Goal: Find specific page/section: Find specific page/section

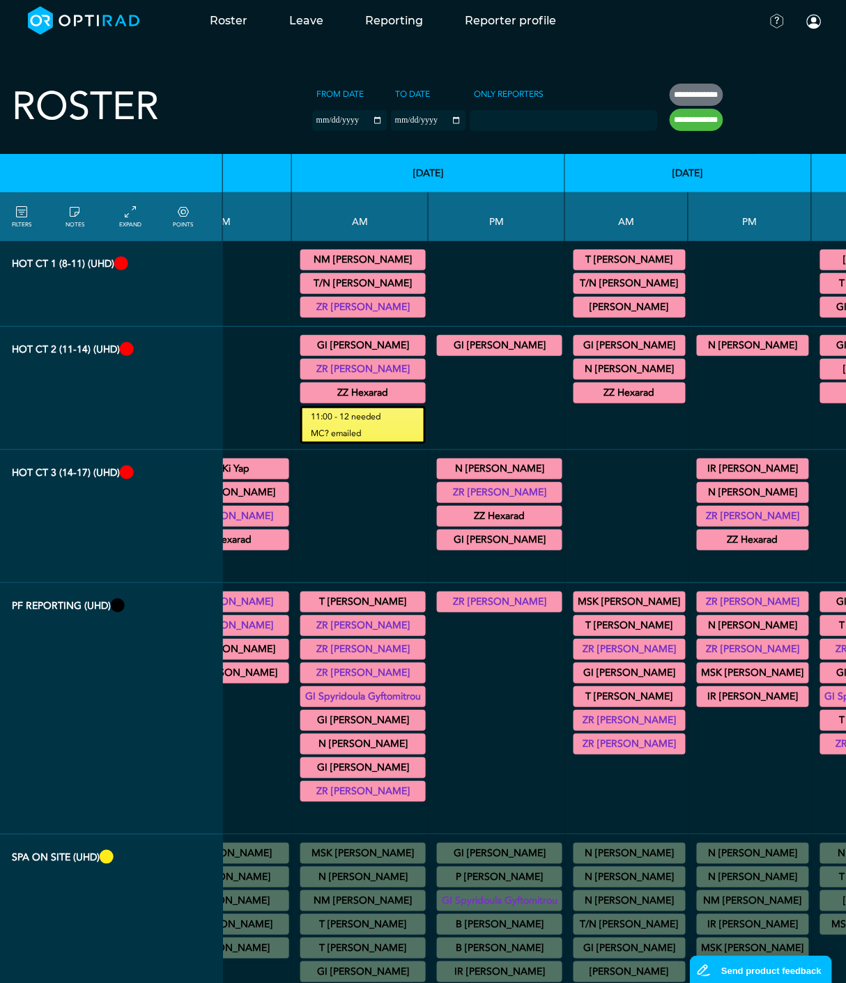
scroll to position [0, 532]
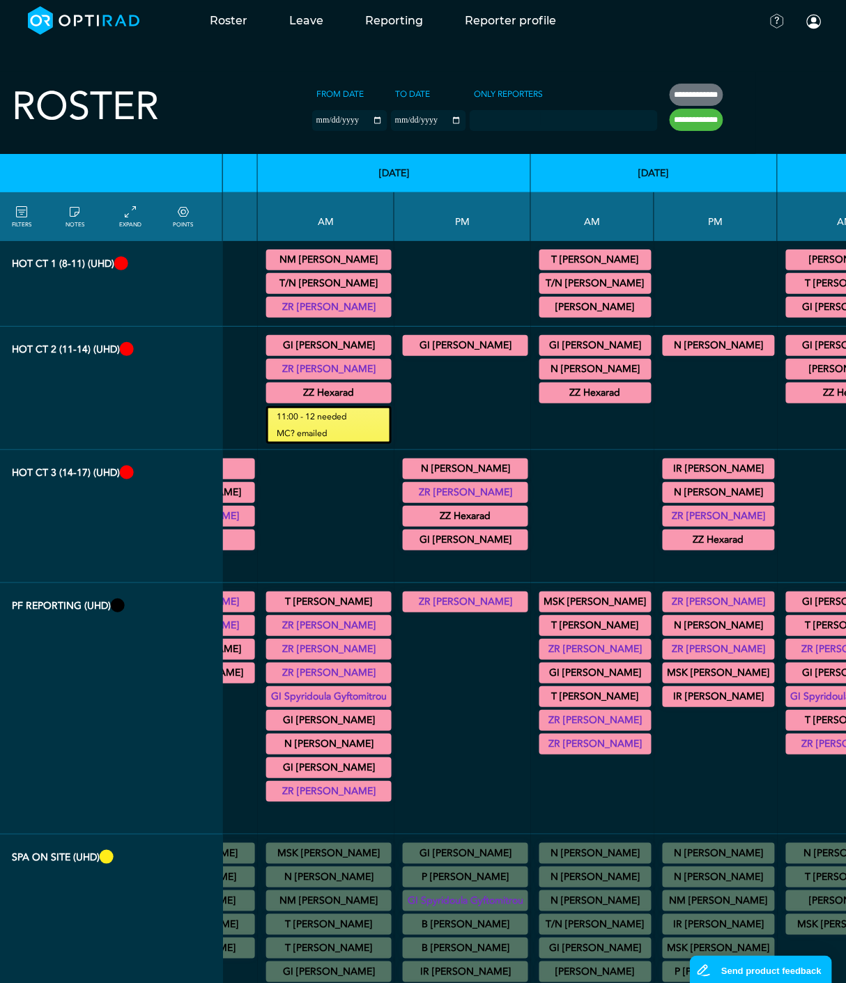
click at [320, 277] on summary "T/N [PERSON_NAME]" at bounding box center [328, 283] width 121 height 17
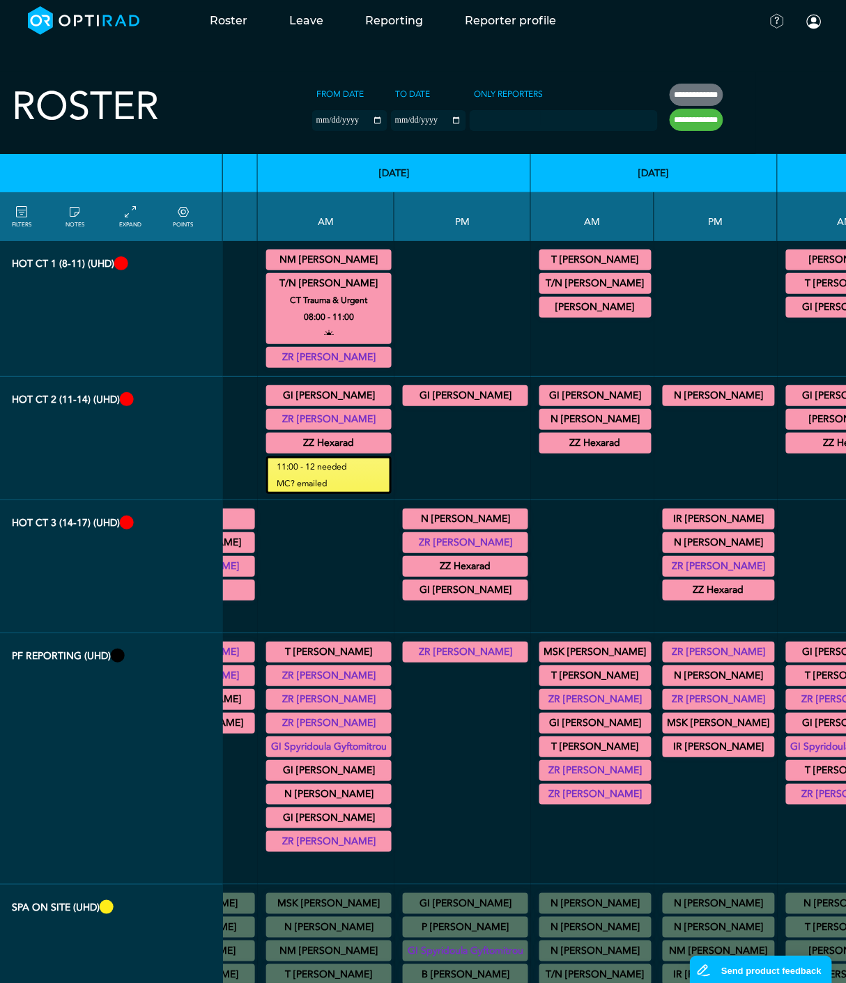
click at [348, 420] on summary "ZR [PERSON_NAME]" at bounding box center [328, 419] width 121 height 17
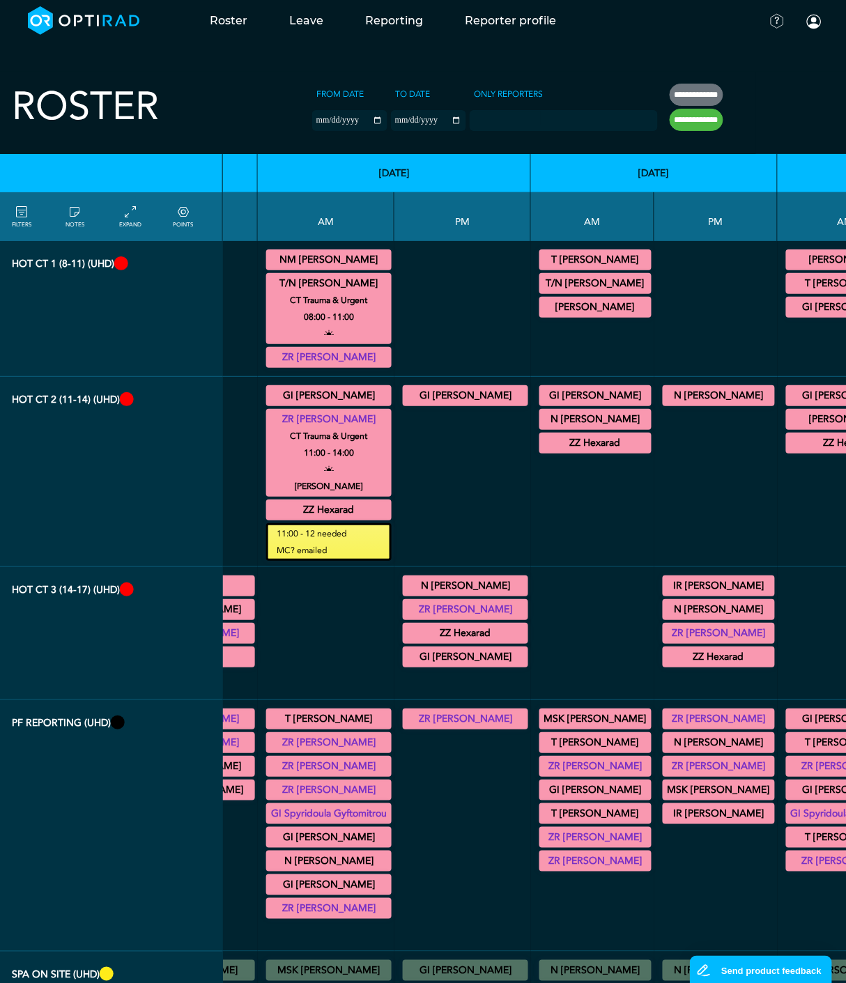
click at [348, 411] on summary "ZR [PERSON_NAME]" at bounding box center [328, 419] width 121 height 17
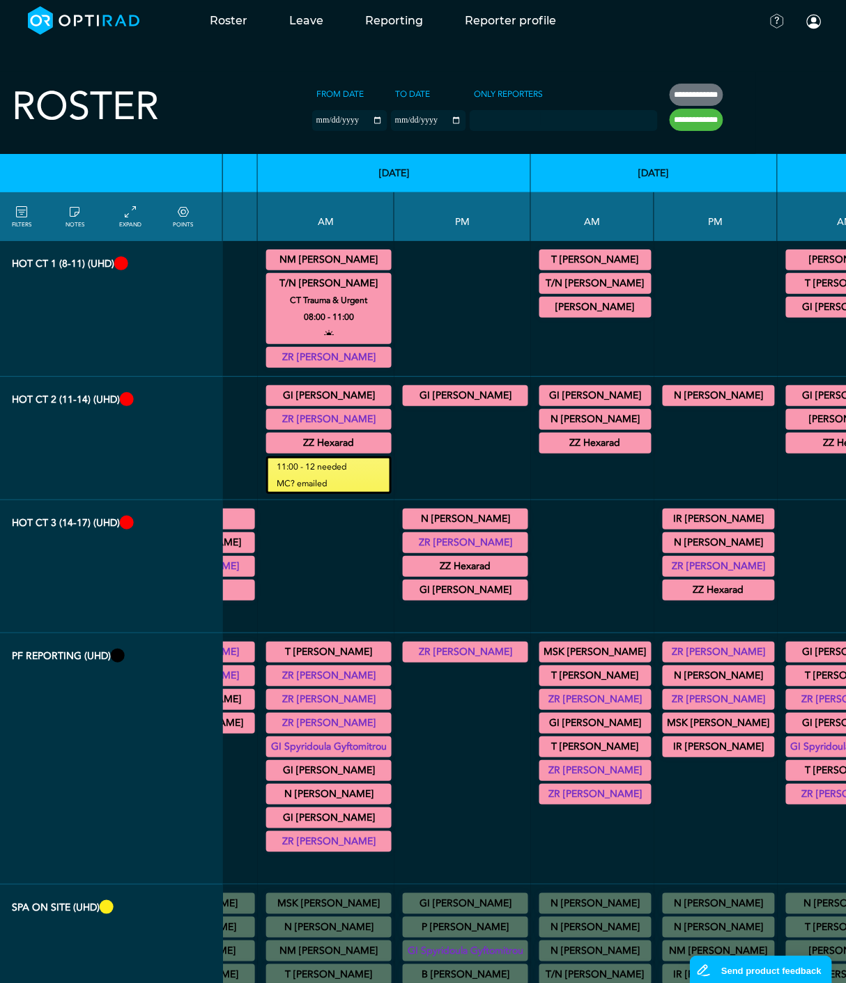
click at [435, 392] on summary "GI [PERSON_NAME]" at bounding box center [465, 395] width 121 height 17
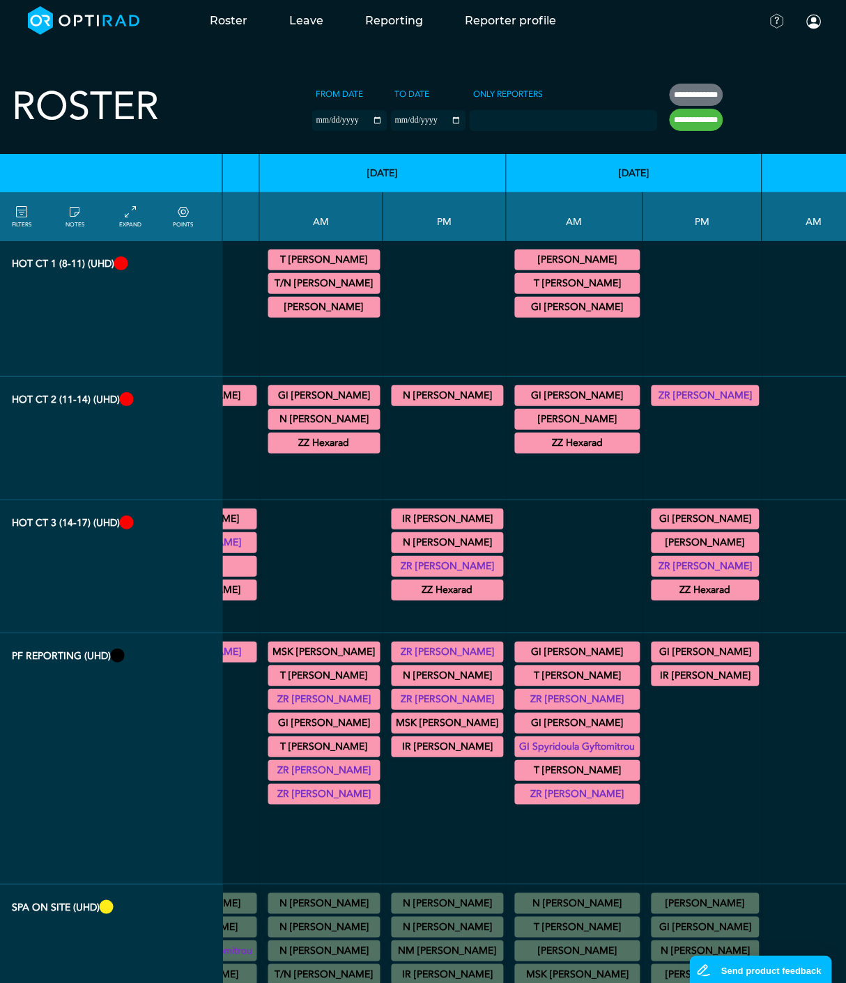
scroll to position [0, 814]
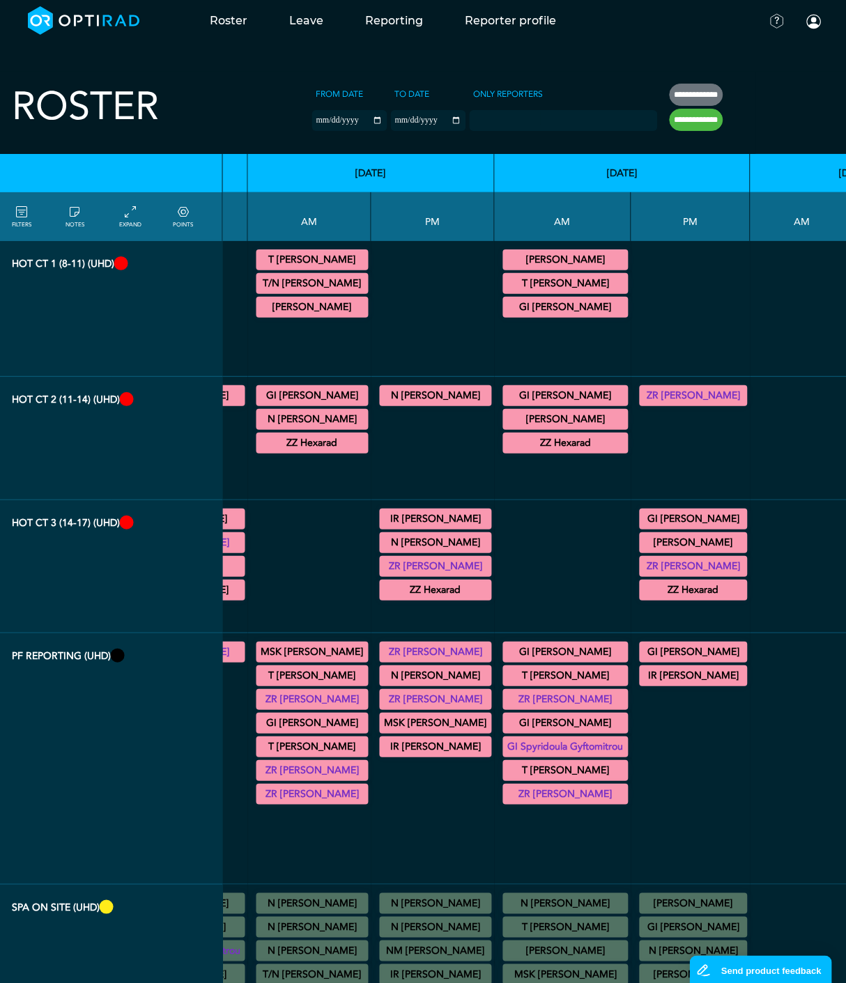
click at [548, 307] on summary "GI [PERSON_NAME]" at bounding box center [565, 307] width 121 height 17
click at [546, 387] on summary "GI [PERSON_NAME]" at bounding box center [565, 395] width 121 height 17
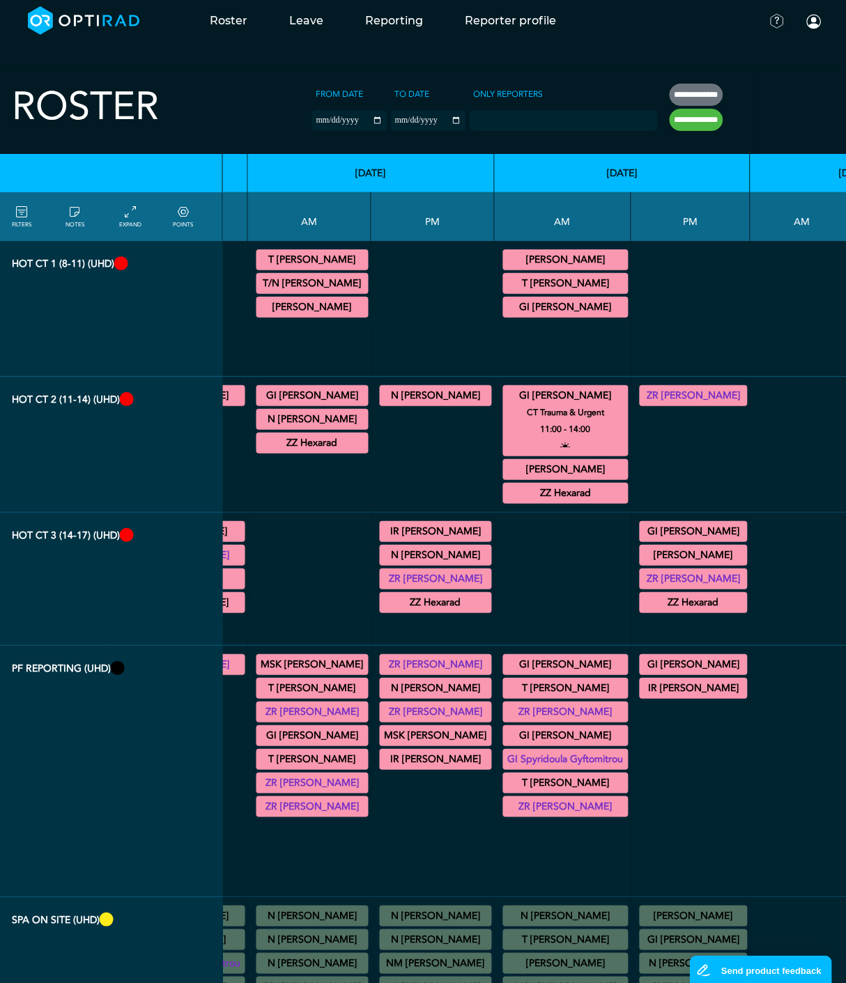
click at [546, 387] on summary "GI [PERSON_NAME]" at bounding box center [565, 395] width 121 height 17
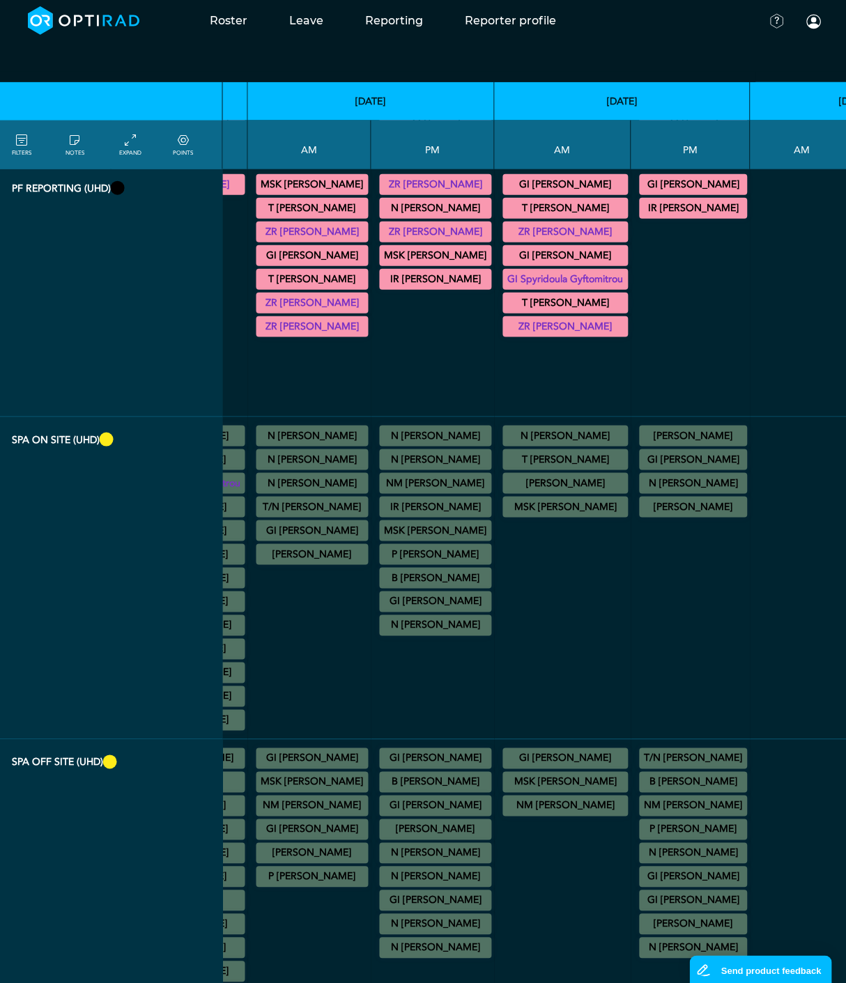
scroll to position [213, 814]
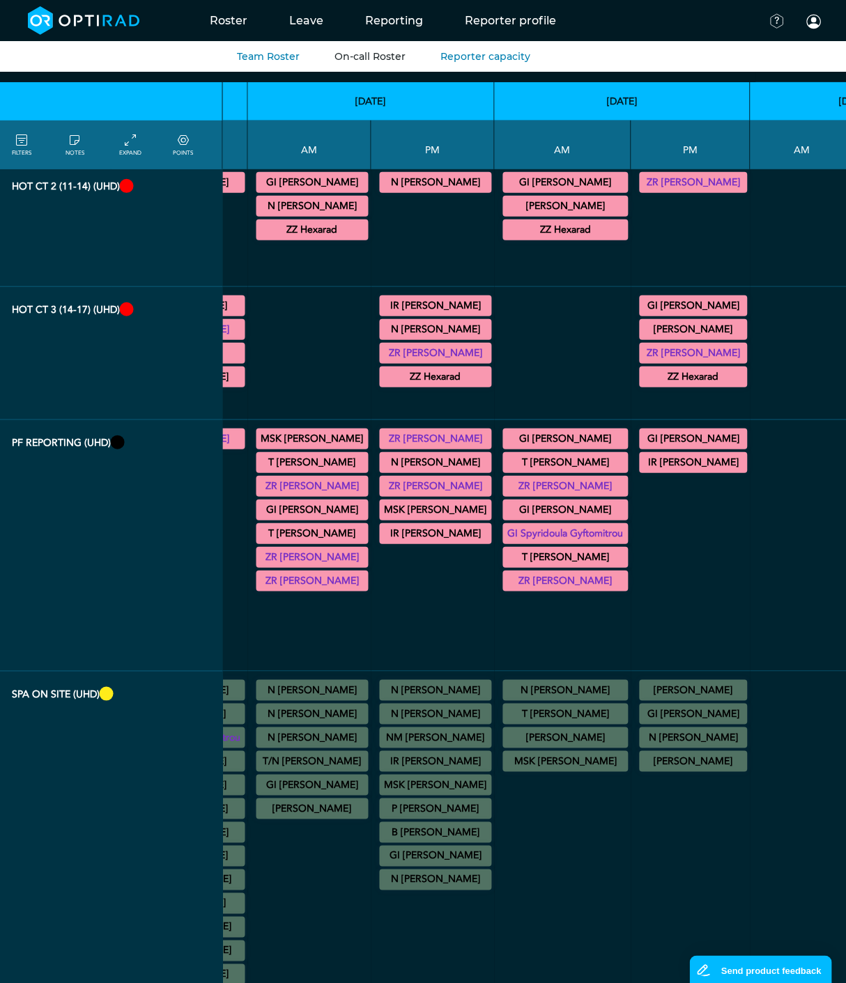
click at [365, 59] on link "On-call Roster" at bounding box center [369, 56] width 71 height 13
